Goal: Information Seeking & Learning: Find specific fact

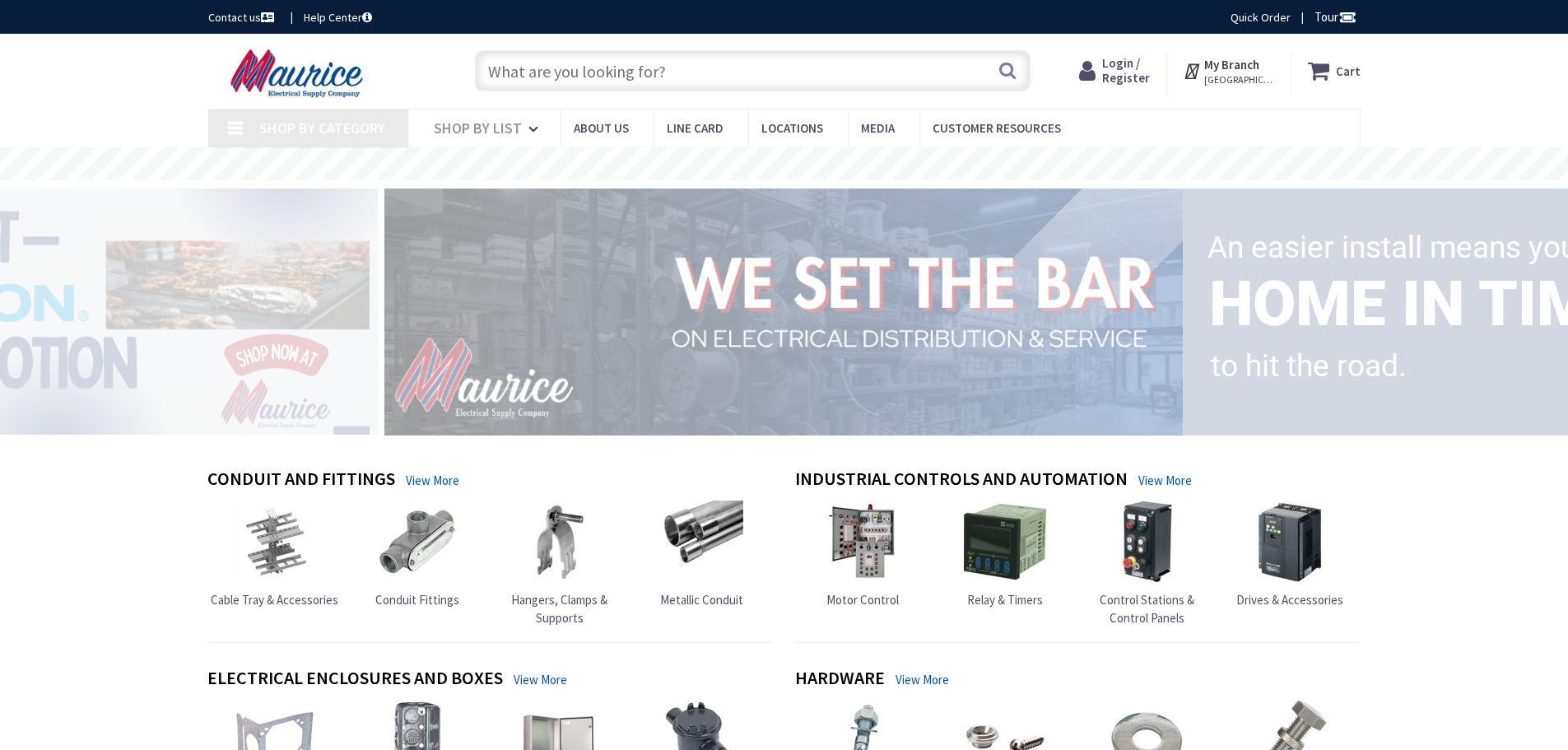
type input "[GEOGRAPHIC_DATA], [GEOGRAPHIC_DATA]"
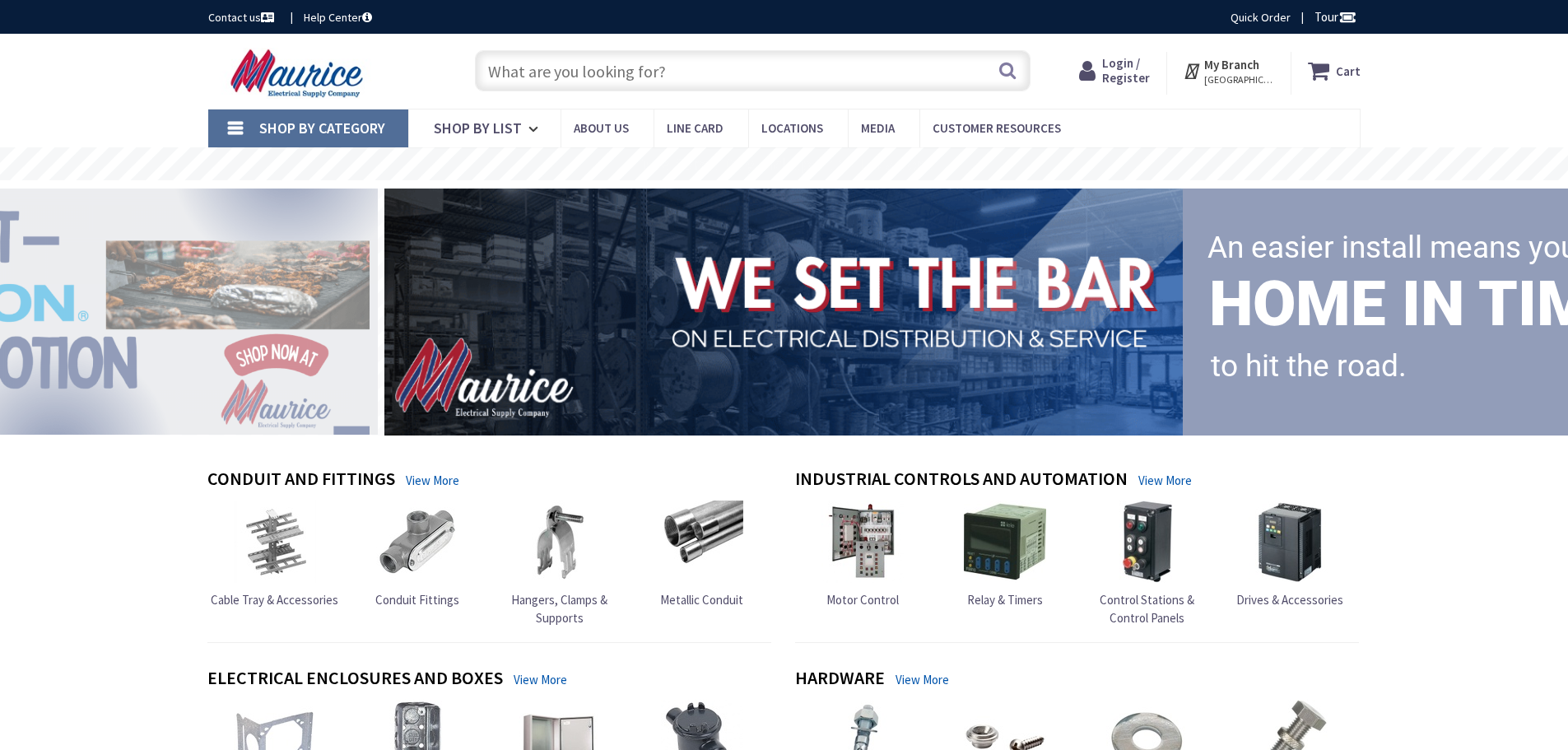
drag, startPoint x: 797, startPoint y: 46, endPoint x: 796, endPoint y: 55, distance: 9.1
click at [796, 46] on div "Search" at bounding box center [748, 69] width 564 height 53
click at [793, 61] on input "text" at bounding box center [752, 70] width 555 height 41
paste input "3.5" Wire Duct Brush"
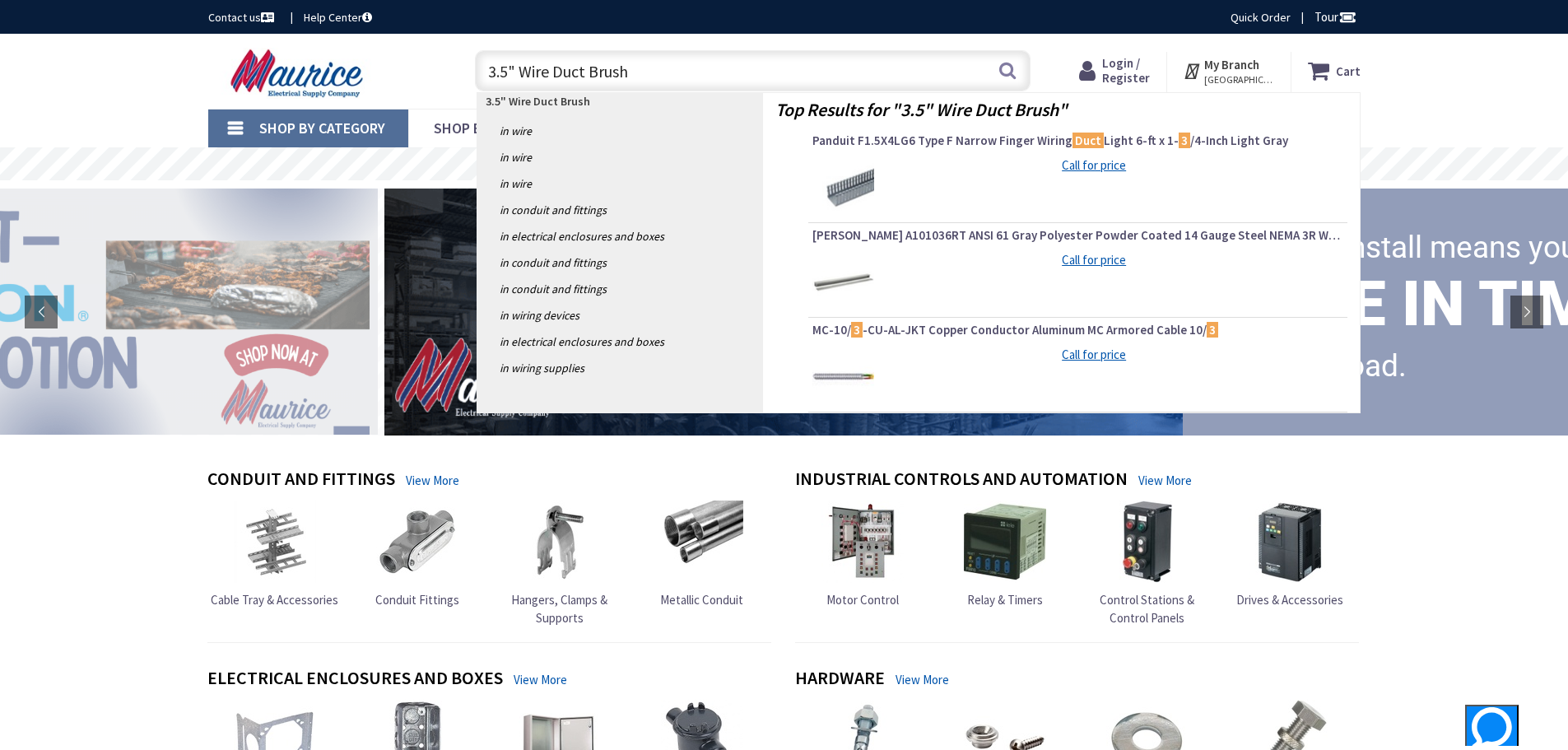
click at [618, 63] on input "3.5" Wire Duct Brush" at bounding box center [752, 70] width 555 height 41
paste input "Flexible Mandrel 3.5""
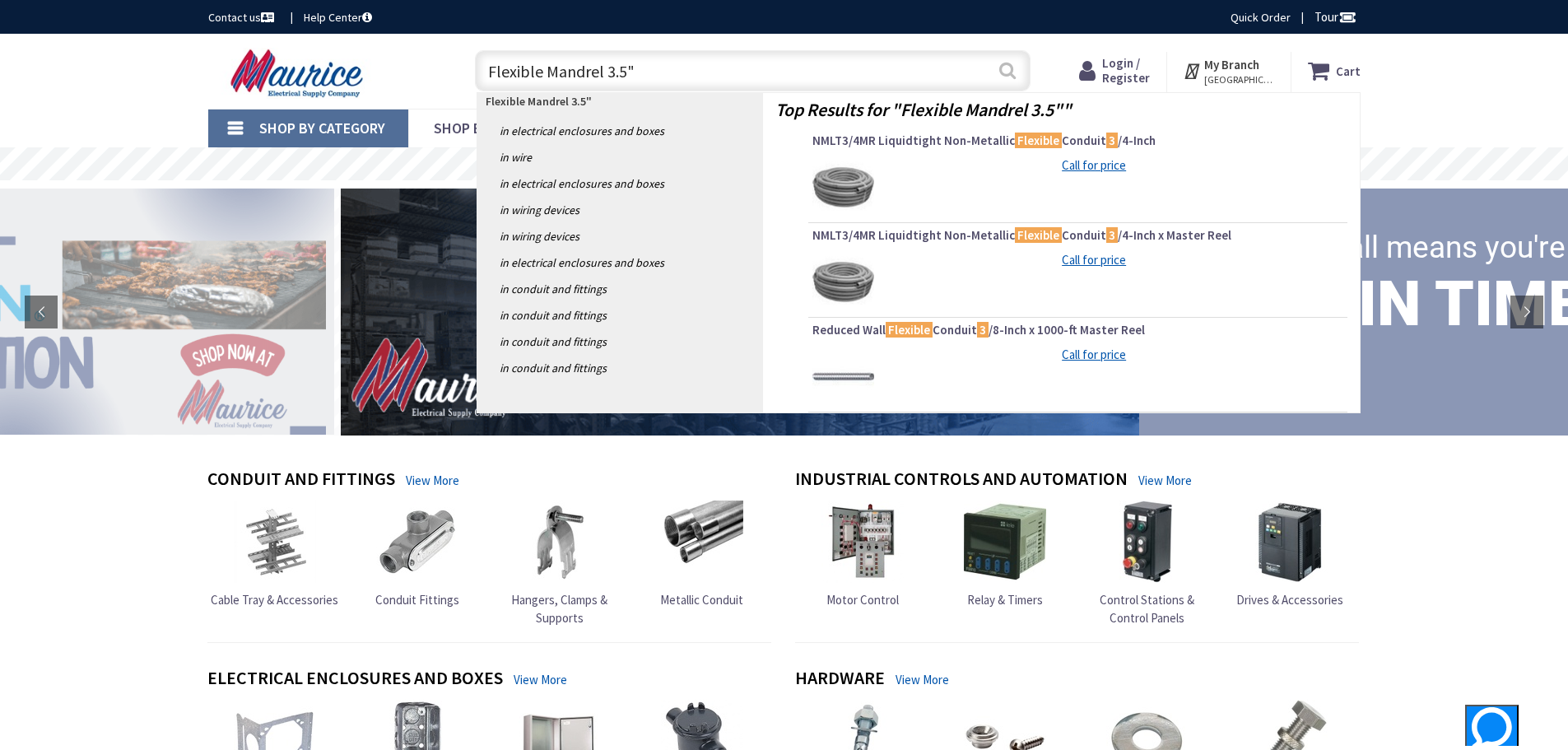
type input "Flexible Mandrel 3.5""
click at [1004, 60] on button "Search" at bounding box center [1008, 70] width 22 height 37
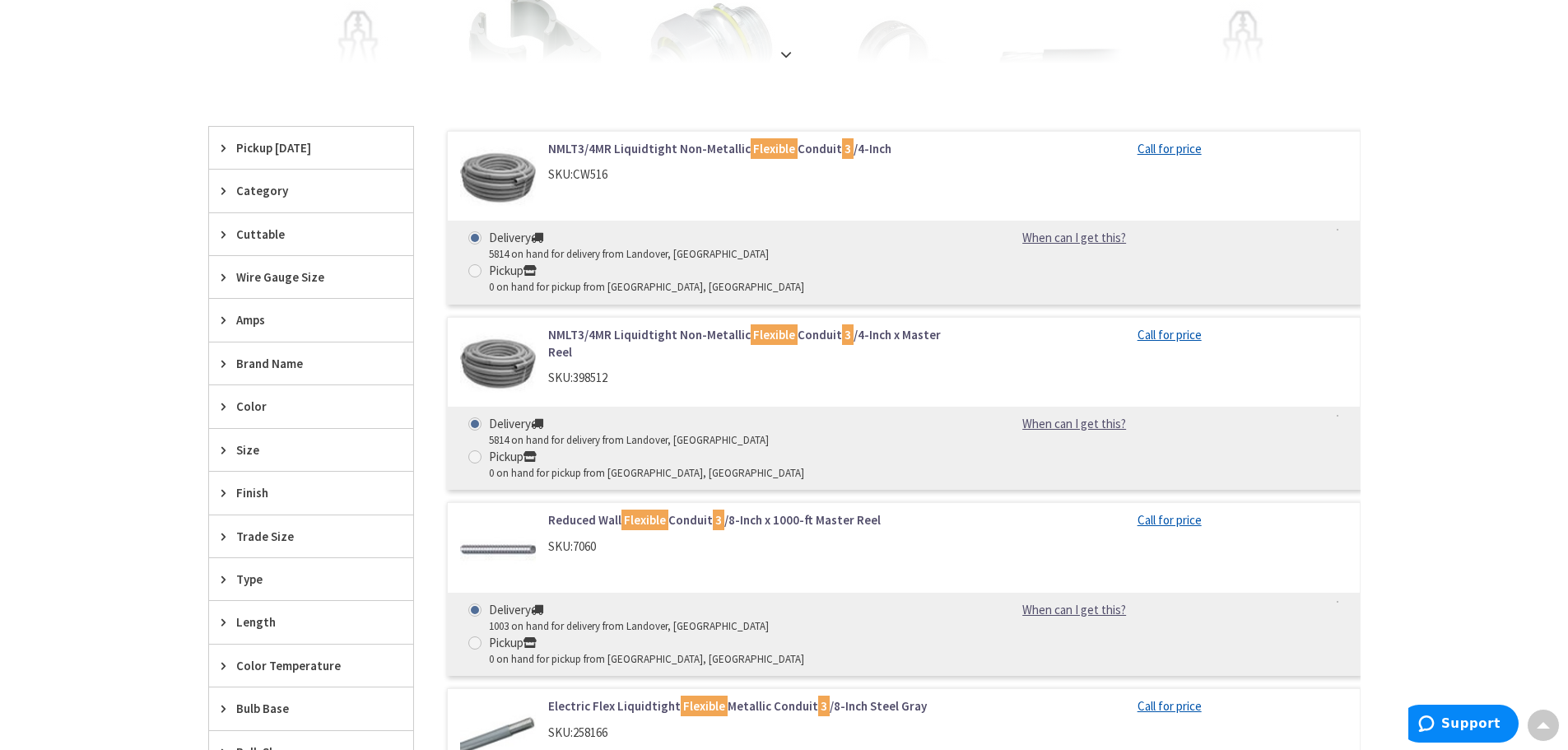
scroll to position [659, 0]
